Goal: Transaction & Acquisition: Purchase product/service

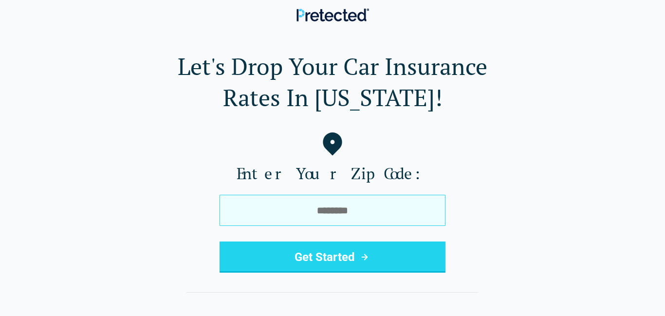
click at [352, 205] on input "tel" at bounding box center [333, 210] width 226 height 31
type input "*****"
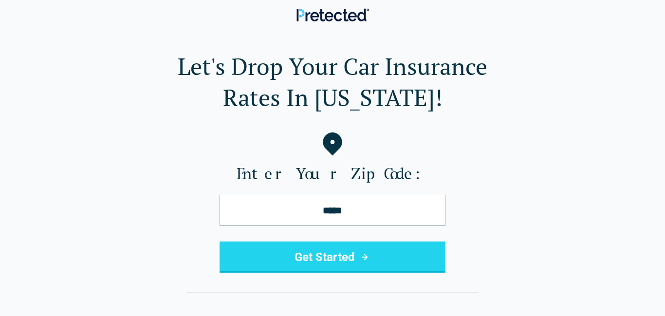
click at [329, 254] on button "Get Started" at bounding box center [333, 257] width 226 height 31
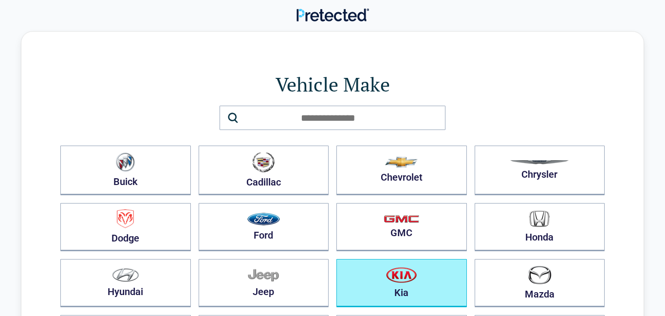
click at [395, 302] on button "Kia" at bounding box center [402, 283] width 131 height 48
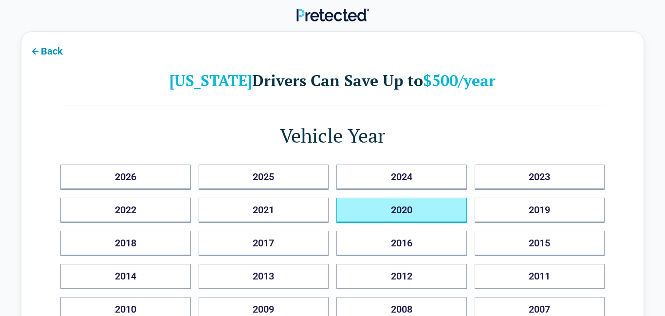
click at [393, 215] on button "2020" at bounding box center [402, 210] width 131 height 25
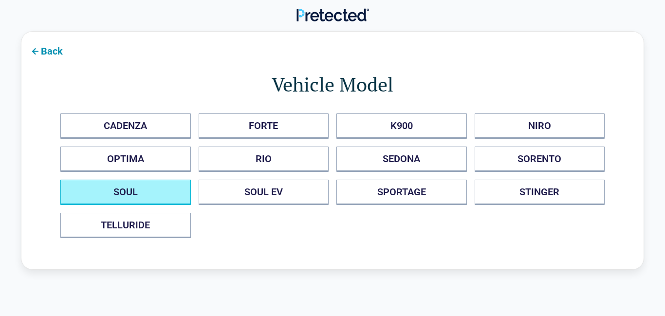
click at [176, 190] on button "SOUL" at bounding box center [125, 192] width 131 height 25
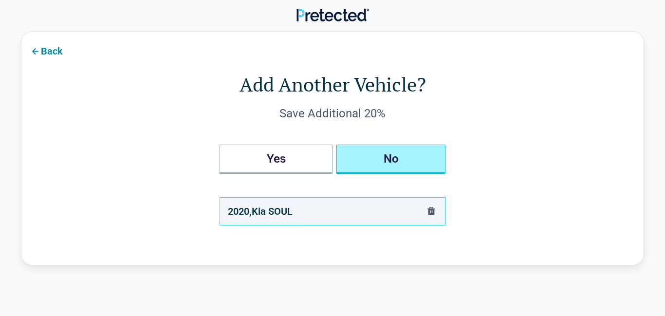
click at [371, 170] on button "No" at bounding box center [391, 159] width 109 height 29
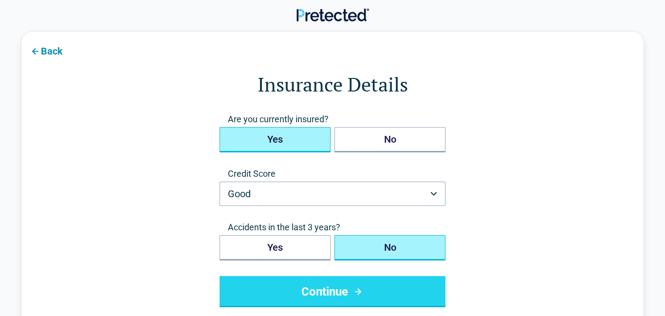
click at [283, 134] on button "Yes" at bounding box center [275, 139] width 111 height 25
